Goal: Transaction & Acquisition: Purchase product/service

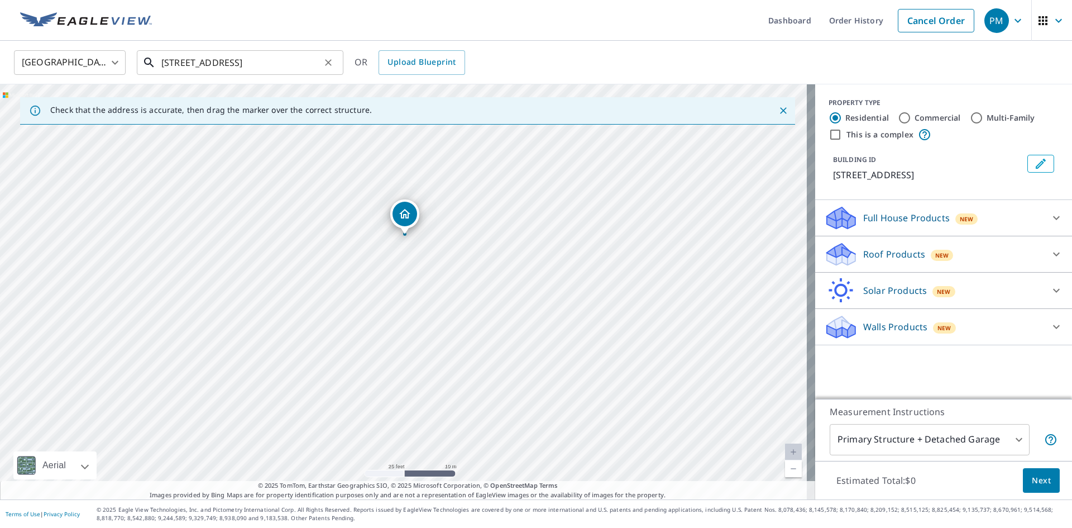
click at [241, 64] on input "4 Mill Rd Londonderry, NH 03053" at bounding box center [240, 62] width 159 height 31
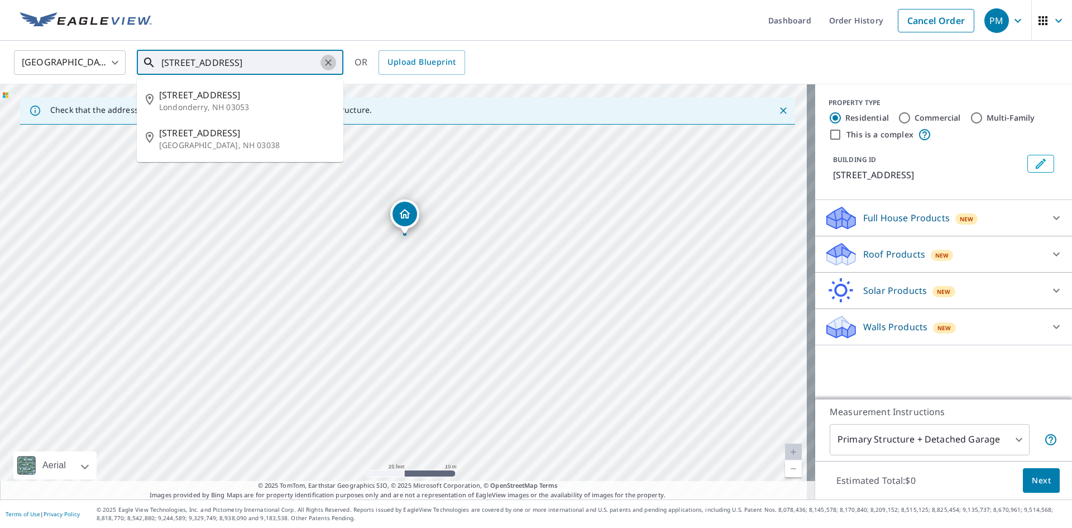
click at [328, 63] on icon "Clear" at bounding box center [328, 62] width 11 height 11
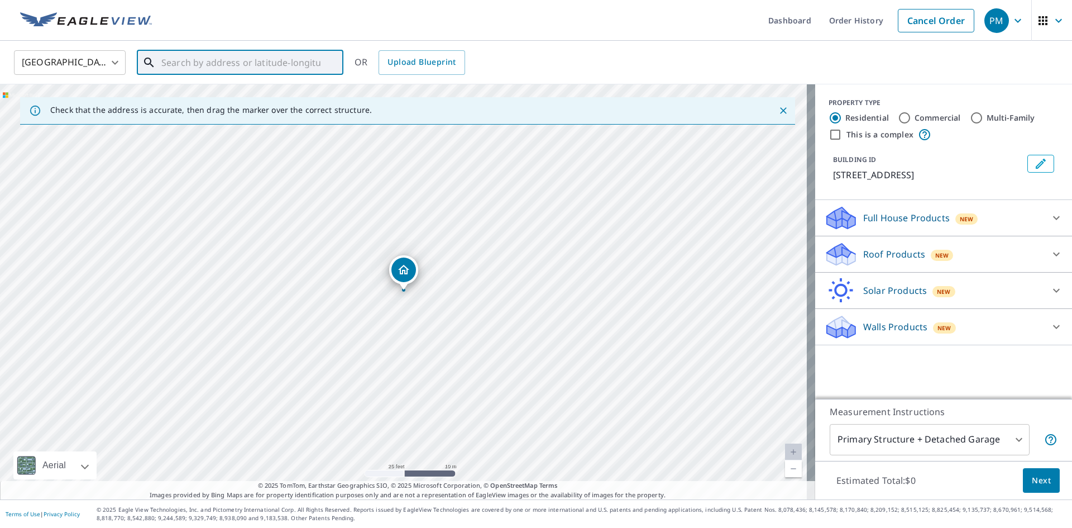
click at [274, 64] on input "text" at bounding box center [240, 62] width 159 height 31
click at [273, 63] on input "text" at bounding box center [240, 62] width 159 height 31
paste input "[STREET_ADDRESS]"
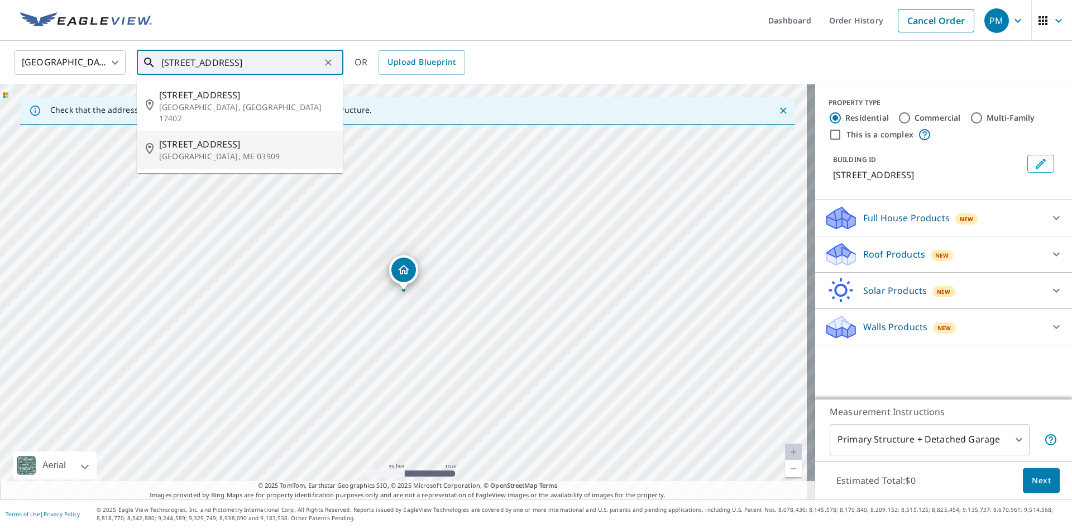
click at [227, 138] on span "[STREET_ADDRESS]" at bounding box center [246, 143] width 175 height 13
type input "[STREET_ADDRESS]"
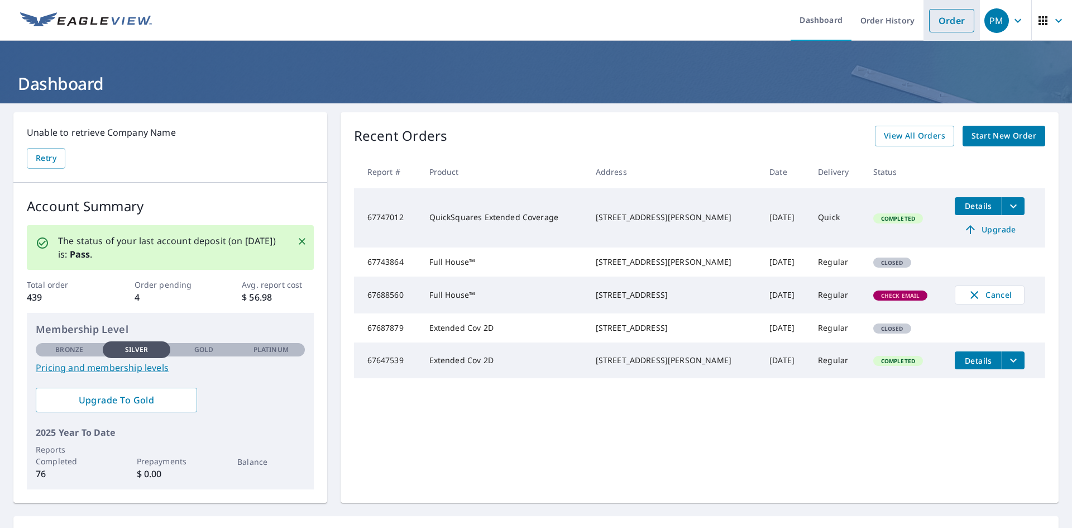
click at [946, 22] on link "Order" at bounding box center [951, 20] width 45 height 23
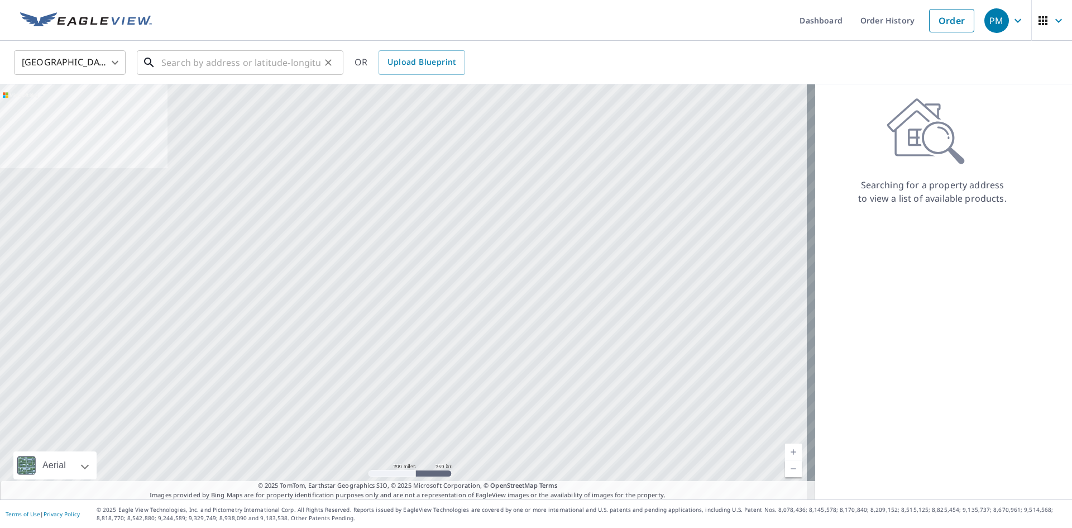
click at [249, 60] on input "text" at bounding box center [240, 62] width 159 height 31
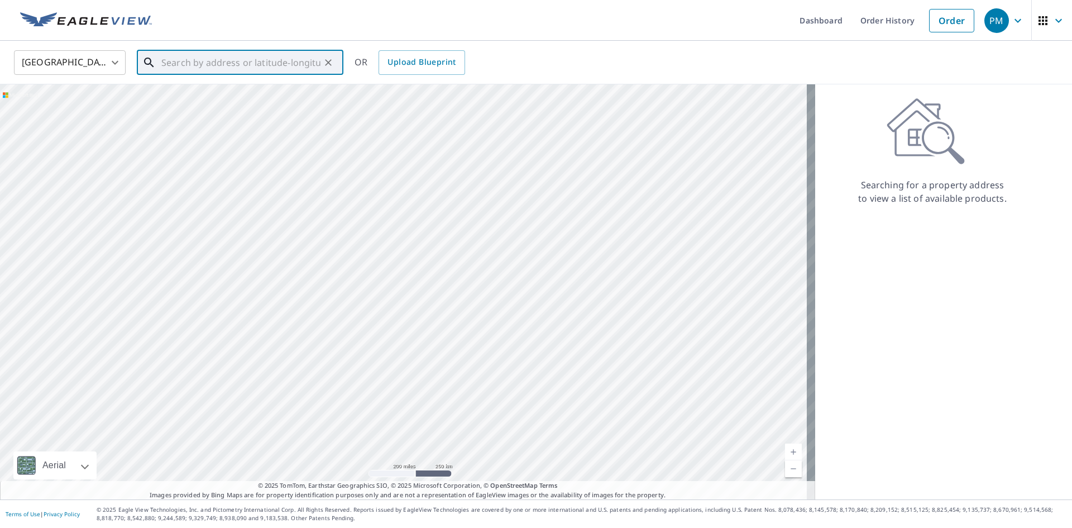
paste input "[STREET_ADDRESS]"
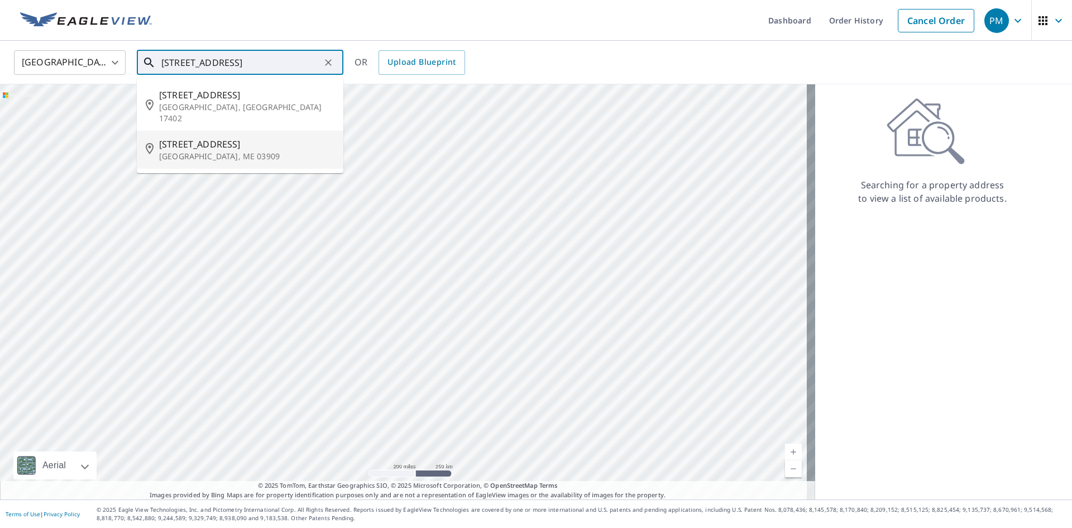
click at [273, 137] on span "[STREET_ADDRESS]" at bounding box center [246, 143] width 175 height 13
type input "[STREET_ADDRESS]"
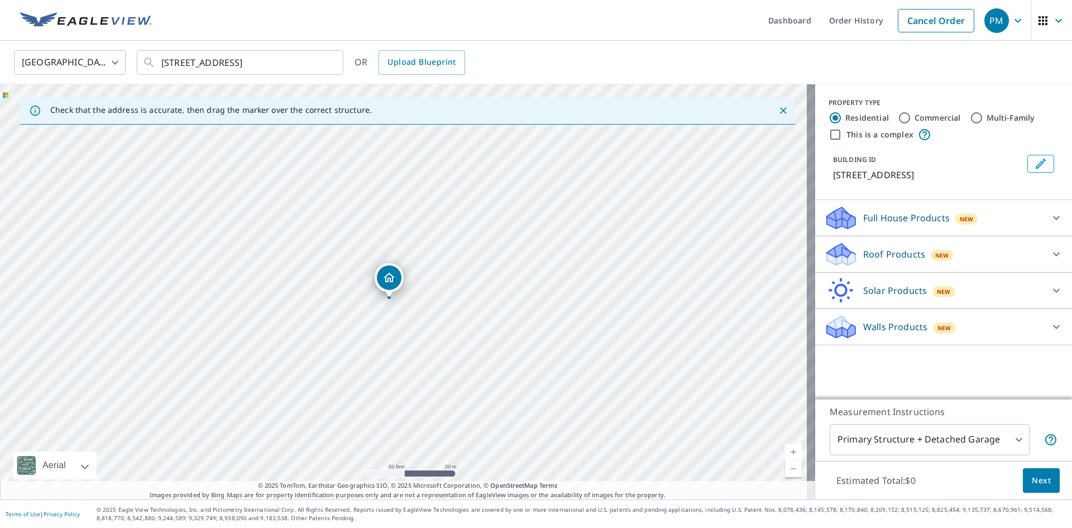
drag, startPoint x: 407, startPoint y: 271, endPoint x: 393, endPoint y: 279, distance: 16.2
click at [872, 224] on p "Full House Products" at bounding box center [906, 217] width 87 height 13
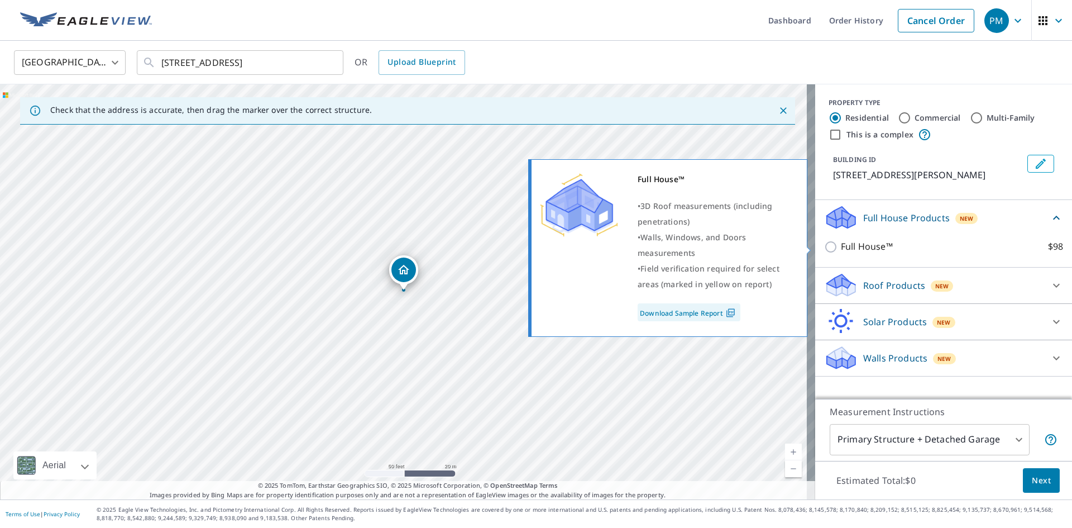
click at [849, 242] on p "Full House™" at bounding box center [867, 247] width 52 height 14
click at [841, 242] on input "Full House™ $98" at bounding box center [832, 246] width 17 height 13
checkbox input "true"
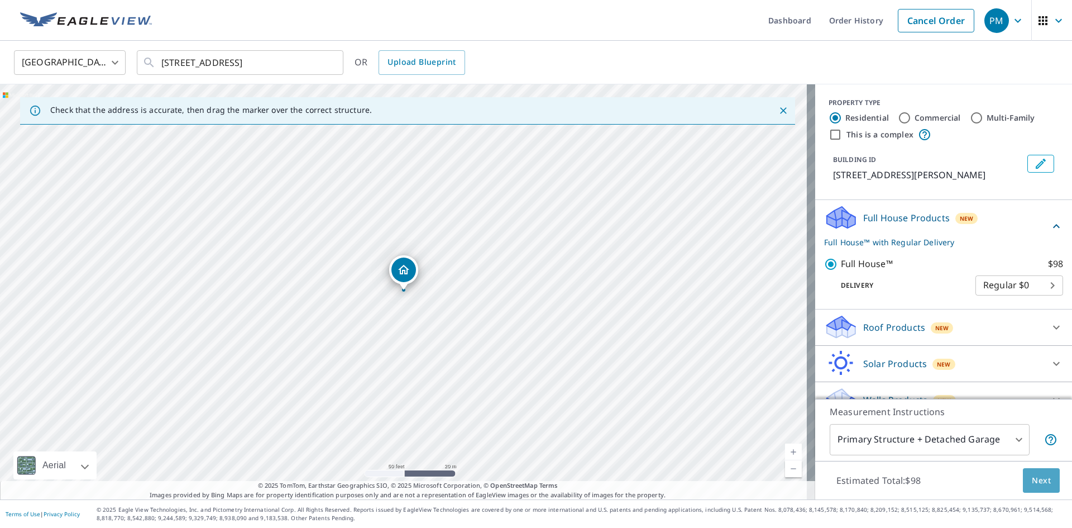
click at [1023, 471] on button "Next" at bounding box center [1041, 480] width 37 height 25
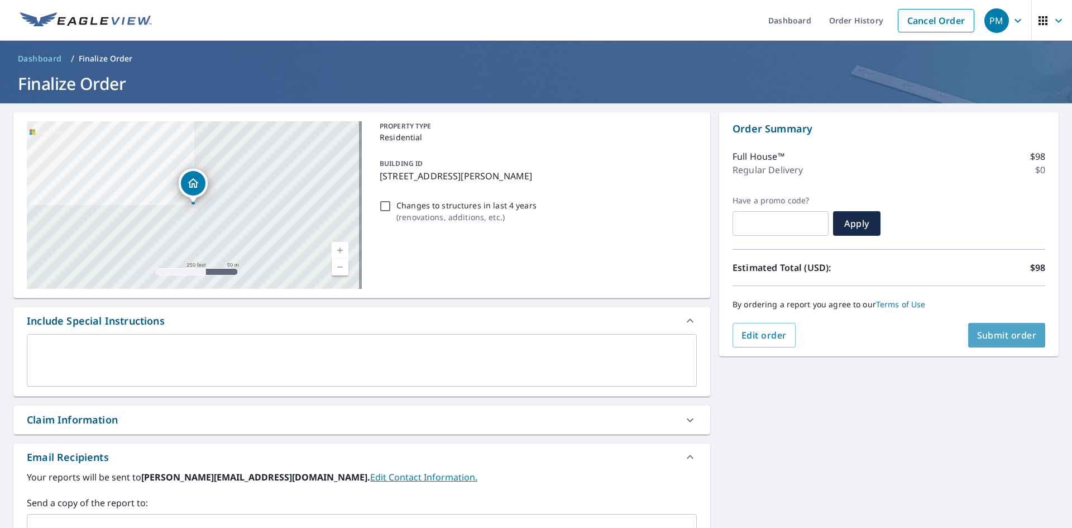
click at [996, 338] on span "Submit order" at bounding box center [1007, 335] width 60 height 12
